Goal: Check status: Check status

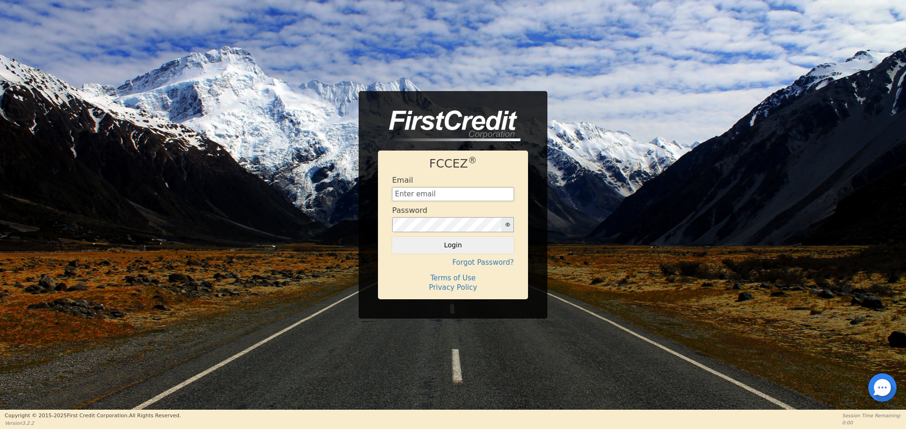
type input "[EMAIL_ADDRESS][DOMAIN_NAME]"
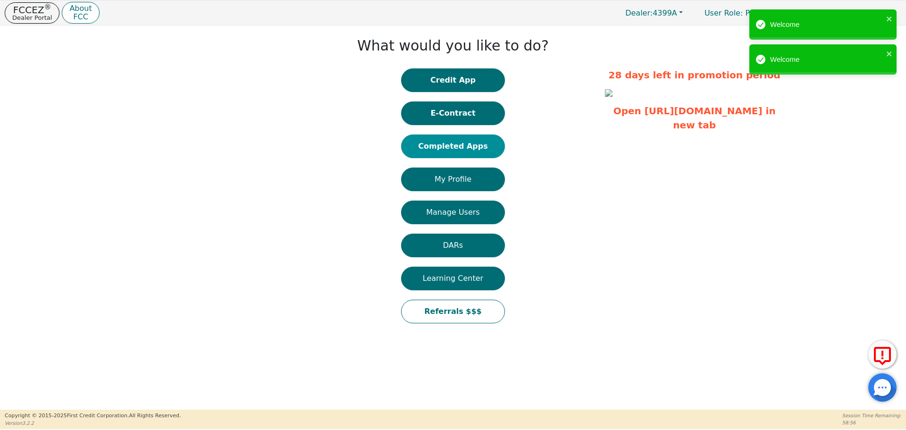
click at [467, 155] on button "Completed Apps" at bounding box center [453, 146] width 104 height 24
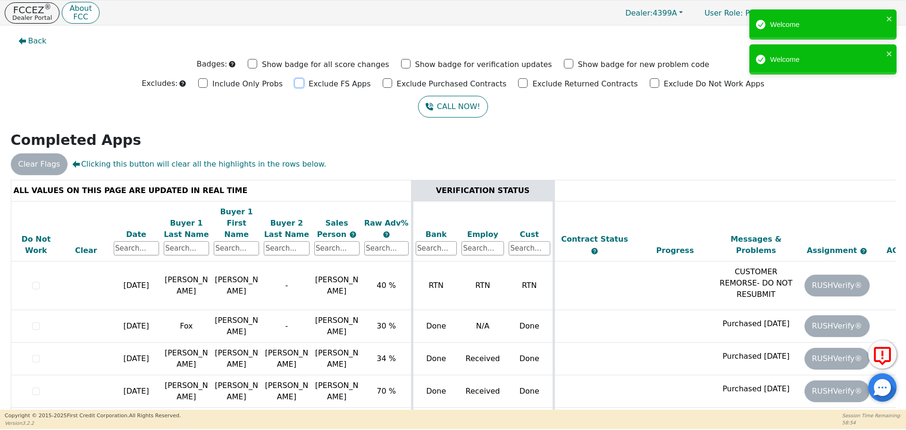
click at [304, 84] on input "Exclude FS Apps" at bounding box center [298, 82] width 9 height 9
checkbox input "true"
click at [392, 84] on input "Exclude Purchased Contracts" at bounding box center [387, 82] width 9 height 9
checkbox input "true"
drag, startPoint x: 516, startPoint y: 82, endPoint x: 601, endPoint y: 83, distance: 85.4
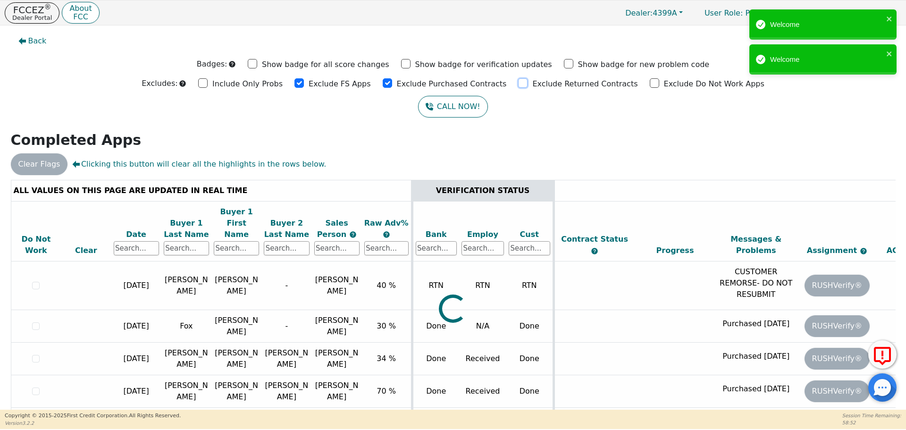
click at [518, 82] on input "Exclude Returned Contracts" at bounding box center [522, 82] width 9 height 9
checkbox input "true"
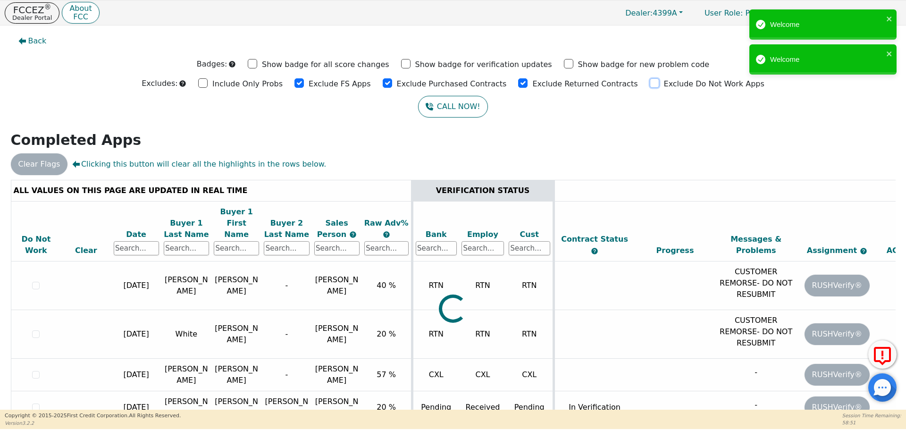
click at [650, 83] on input "Exclude Do Not Work Apps" at bounding box center [654, 82] width 9 height 9
checkbox input "true"
